Goal: Task Accomplishment & Management: Use online tool/utility

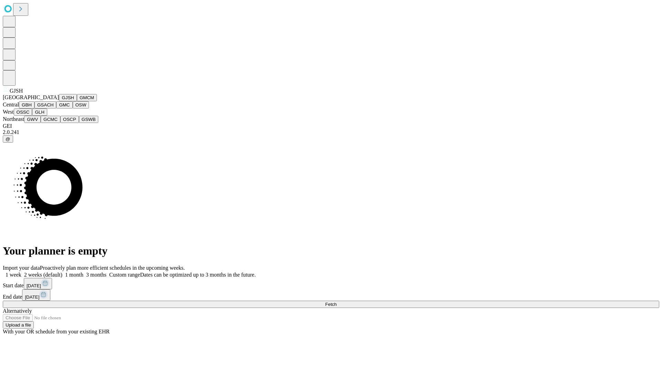
click at [59, 101] on button "GJSH" at bounding box center [68, 97] width 18 height 7
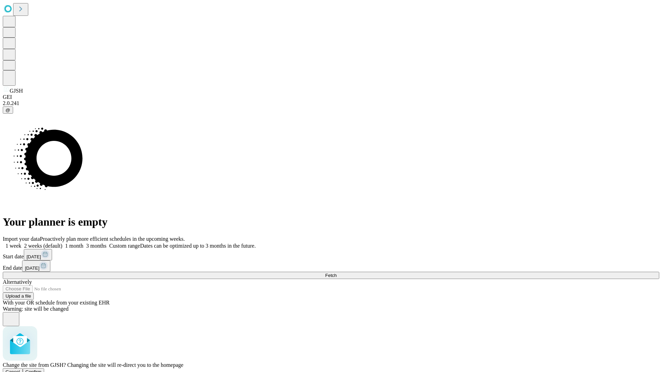
click at [42, 370] on span "Confirm" at bounding box center [34, 372] width 16 height 5
click at [83, 243] on label "1 month" at bounding box center [72, 246] width 21 height 6
click at [337, 273] on span "Fetch" at bounding box center [330, 275] width 11 height 5
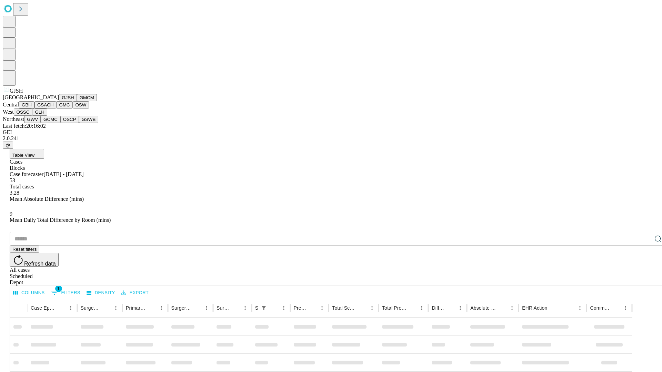
click at [77, 101] on button "GMCM" at bounding box center [87, 97] width 20 height 7
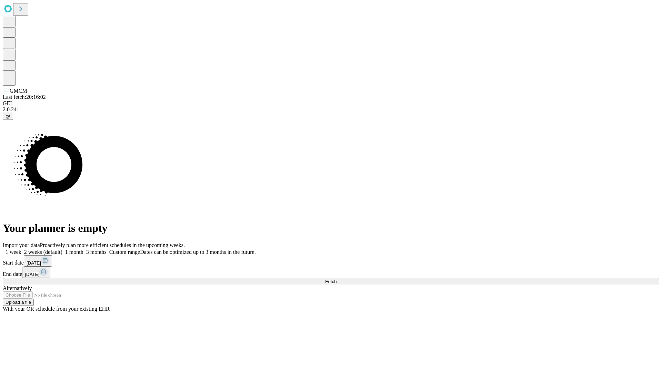
click at [83, 249] on label "1 month" at bounding box center [72, 252] width 21 height 6
click at [337, 279] on span "Fetch" at bounding box center [330, 281] width 11 height 5
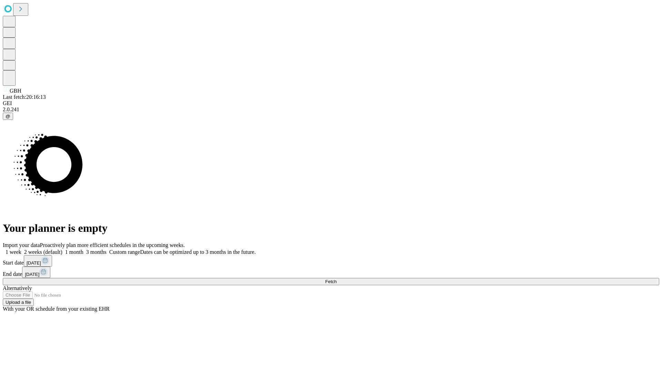
click at [83, 249] on label "1 month" at bounding box center [72, 252] width 21 height 6
click at [337, 279] on span "Fetch" at bounding box center [330, 281] width 11 height 5
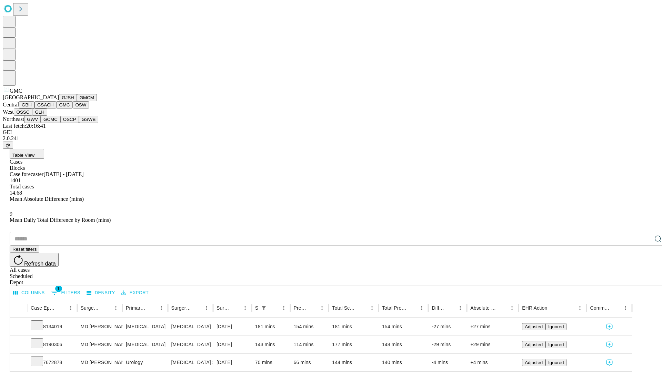
click at [73, 109] on button "OSW" at bounding box center [81, 104] width 17 height 7
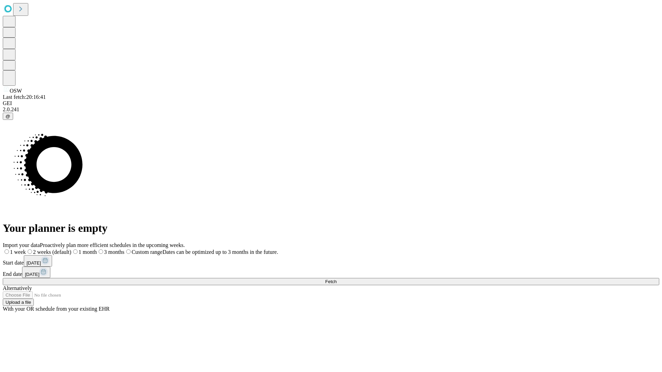
click at [337, 279] on span "Fetch" at bounding box center [330, 281] width 11 height 5
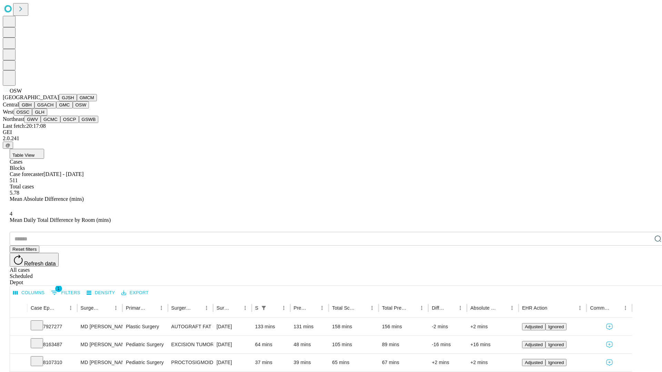
click at [32, 116] on button "OSSC" at bounding box center [23, 112] width 19 height 7
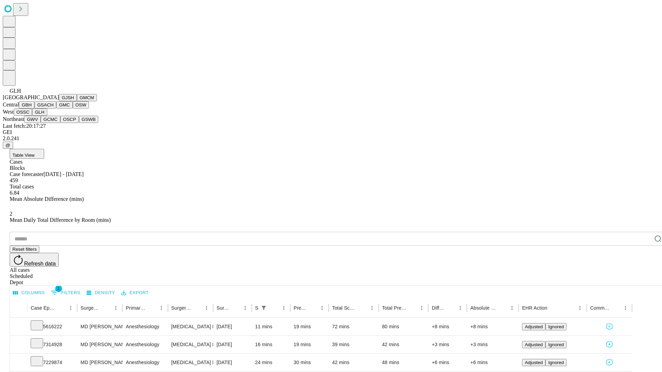
click at [41, 123] on button "GWV" at bounding box center [32, 119] width 17 height 7
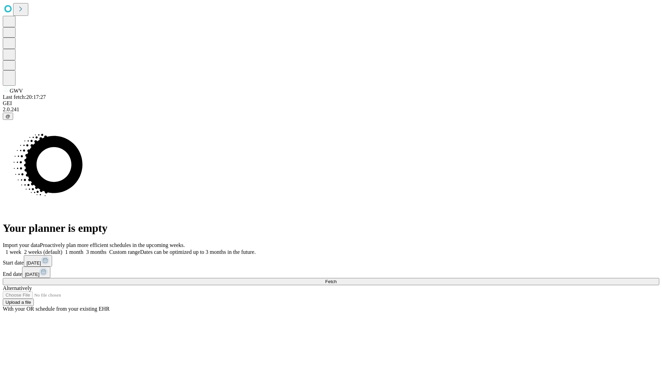
click at [83, 249] on label "1 month" at bounding box center [72, 252] width 21 height 6
click at [337, 279] on span "Fetch" at bounding box center [330, 281] width 11 height 5
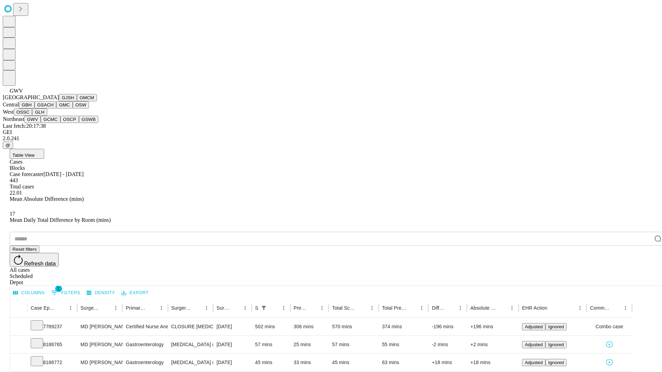
click at [53, 123] on button "GCMC" at bounding box center [51, 119] width 20 height 7
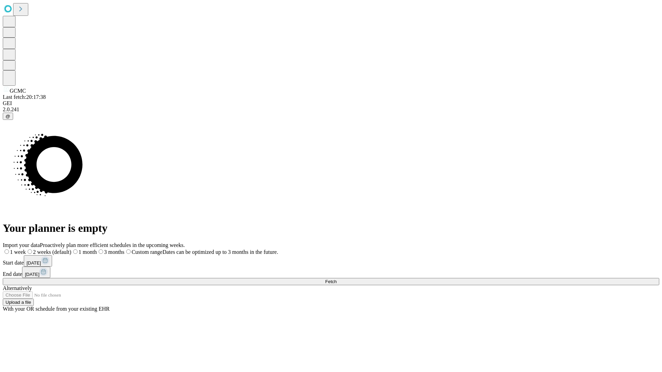
click at [337, 279] on span "Fetch" at bounding box center [330, 281] width 11 height 5
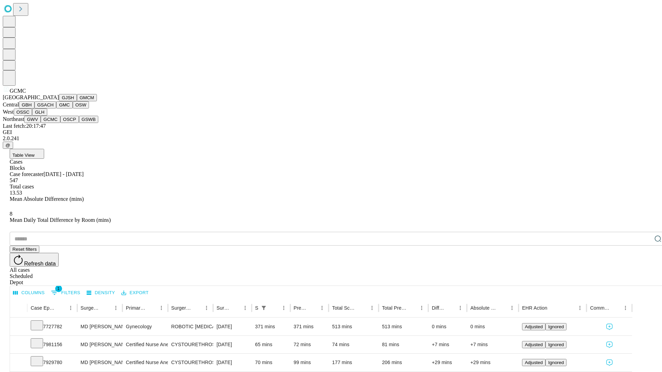
click at [60, 123] on button "OSCP" at bounding box center [69, 119] width 19 height 7
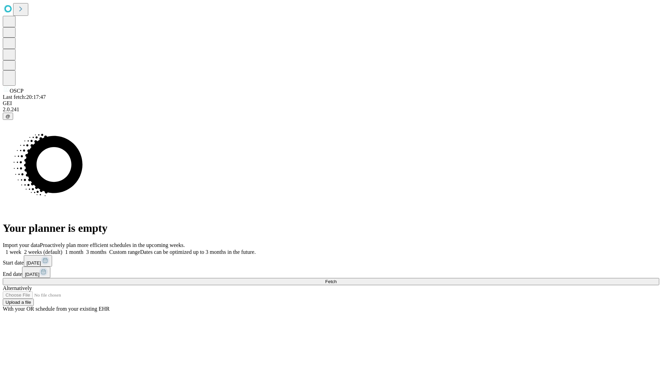
click at [83, 249] on label "1 month" at bounding box center [72, 252] width 21 height 6
click at [337, 279] on span "Fetch" at bounding box center [330, 281] width 11 height 5
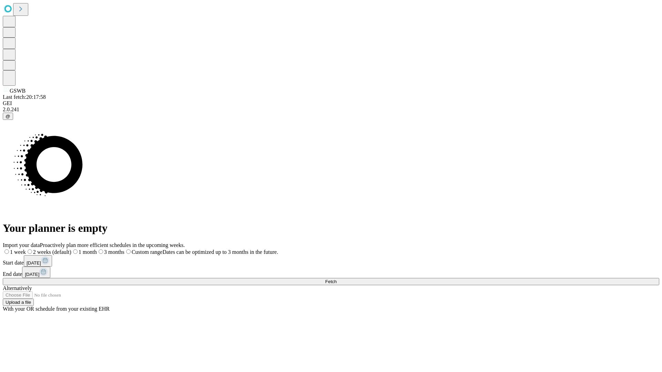
click at [337, 279] on span "Fetch" at bounding box center [330, 281] width 11 height 5
